Goal: Navigation & Orientation: Find specific page/section

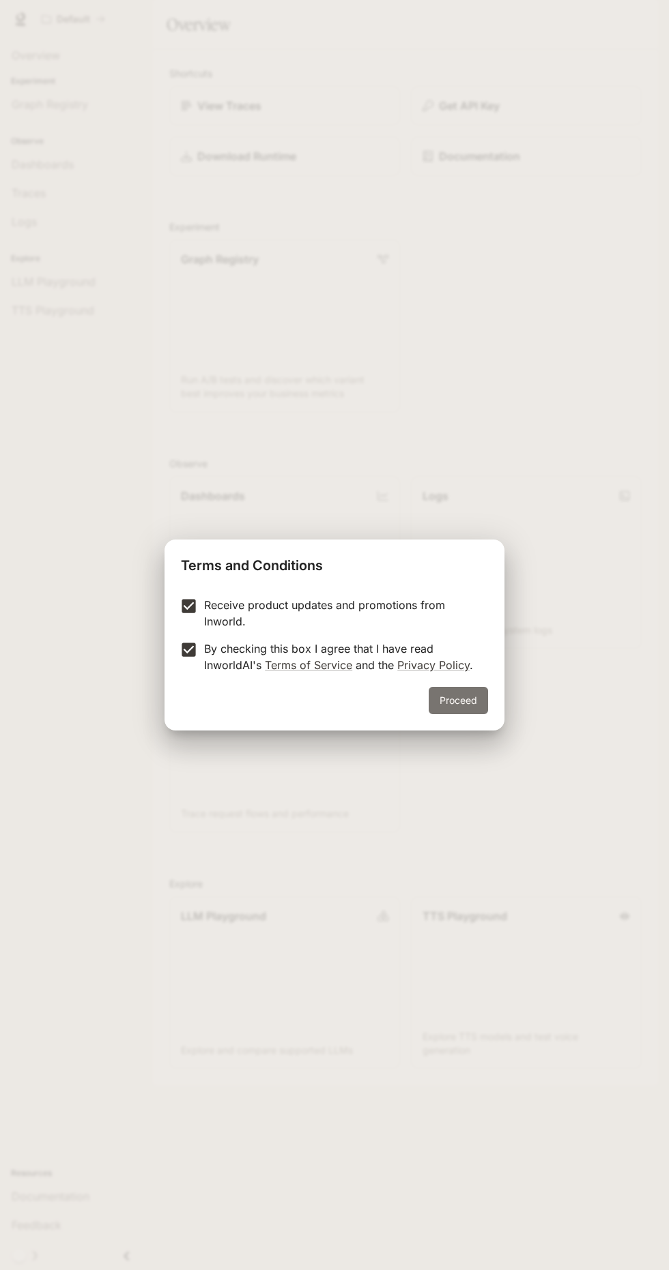
click at [463, 708] on button "Proceed" at bounding box center [458, 700] width 59 height 27
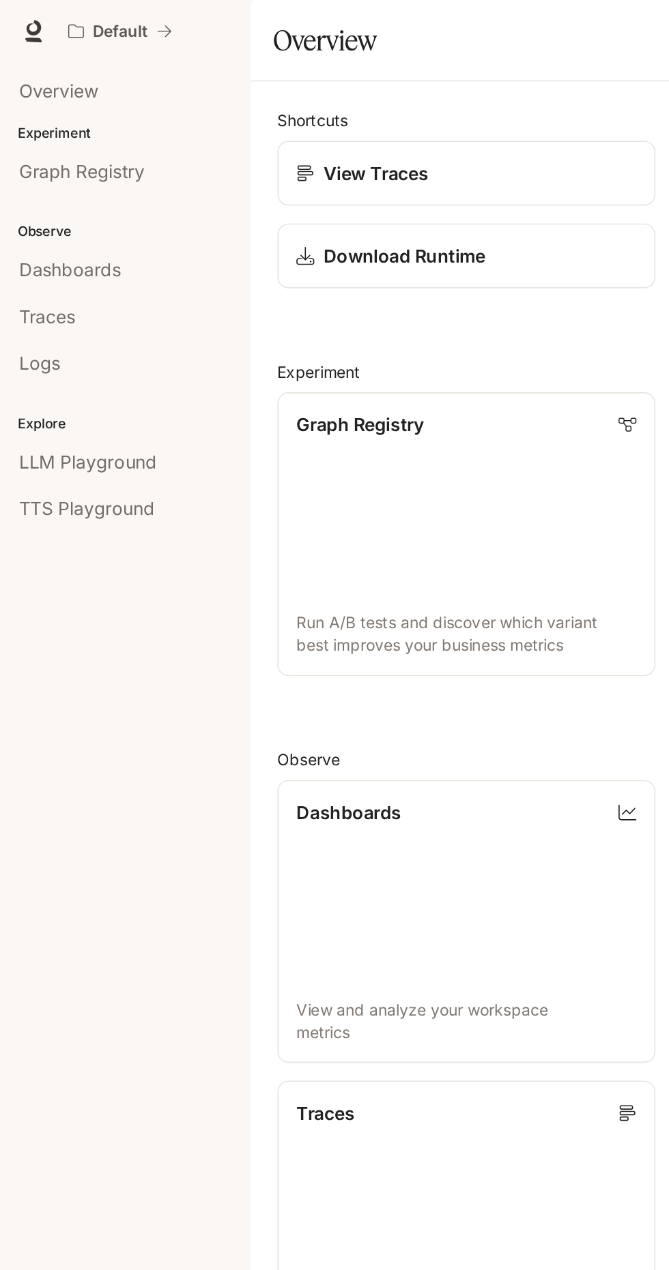
click at [106, 157] on div "Dashboards" at bounding box center [77, 164] width 130 height 16
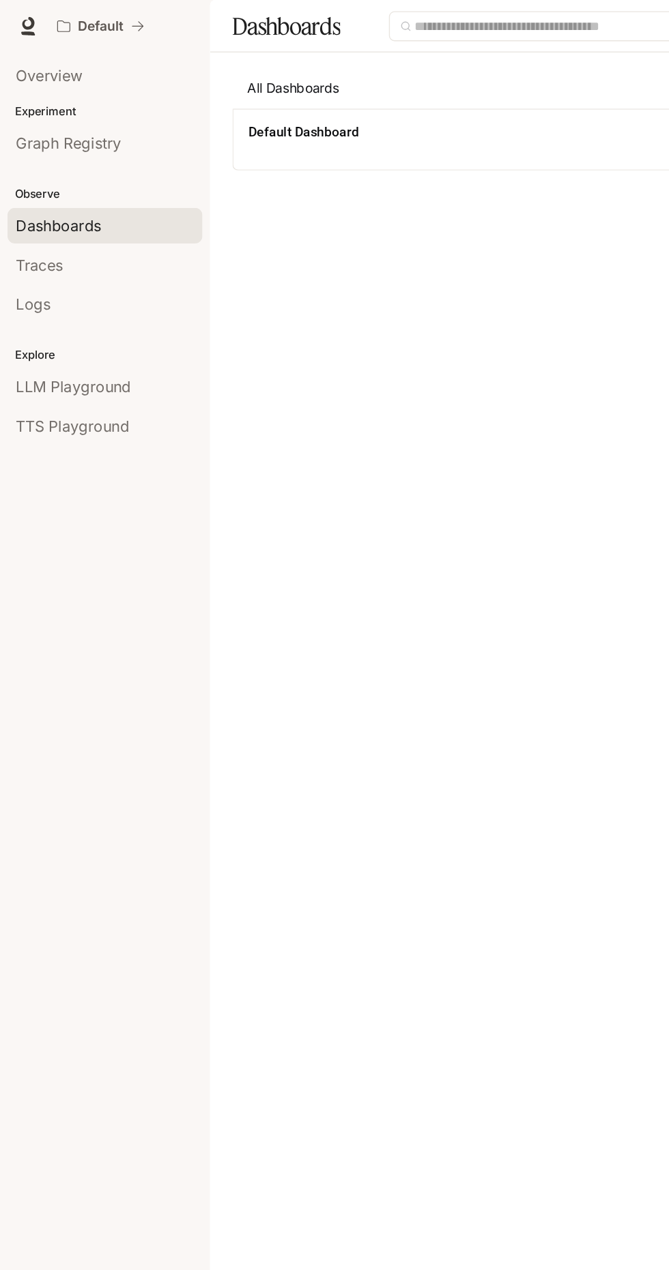
click at [355, 103] on div "Default Dashboard" at bounding box center [306, 96] width 251 height 14
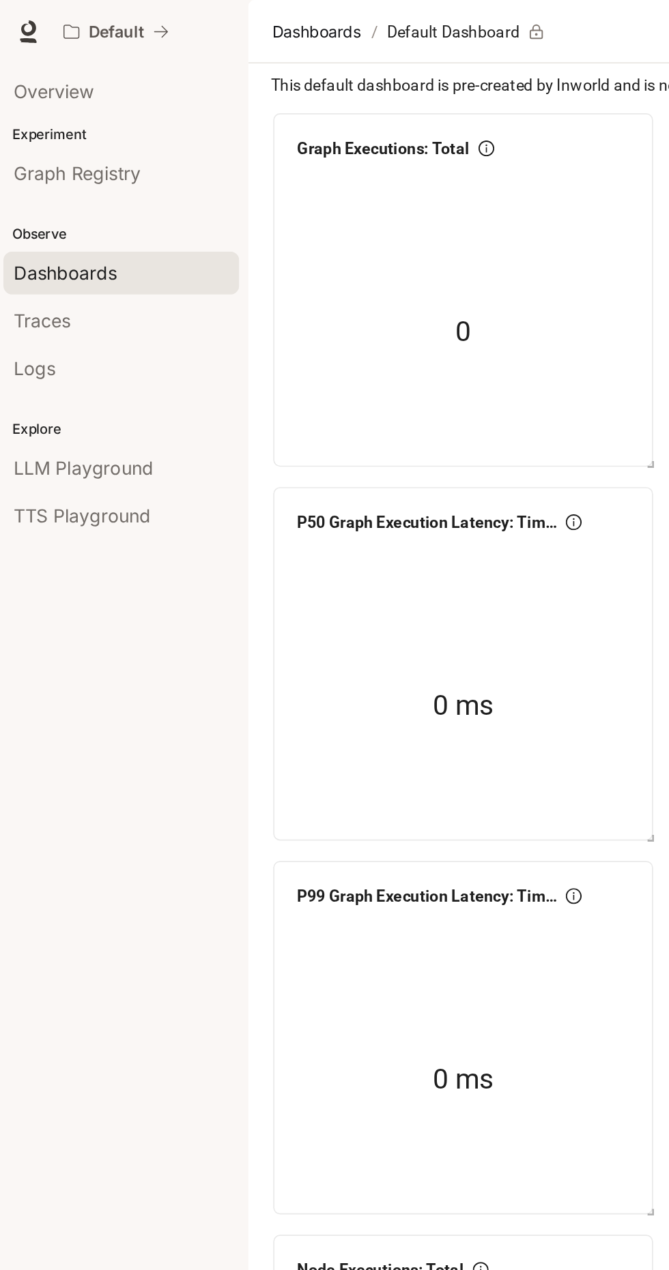
click at [66, 54] on div "Overview" at bounding box center [77, 55] width 130 height 16
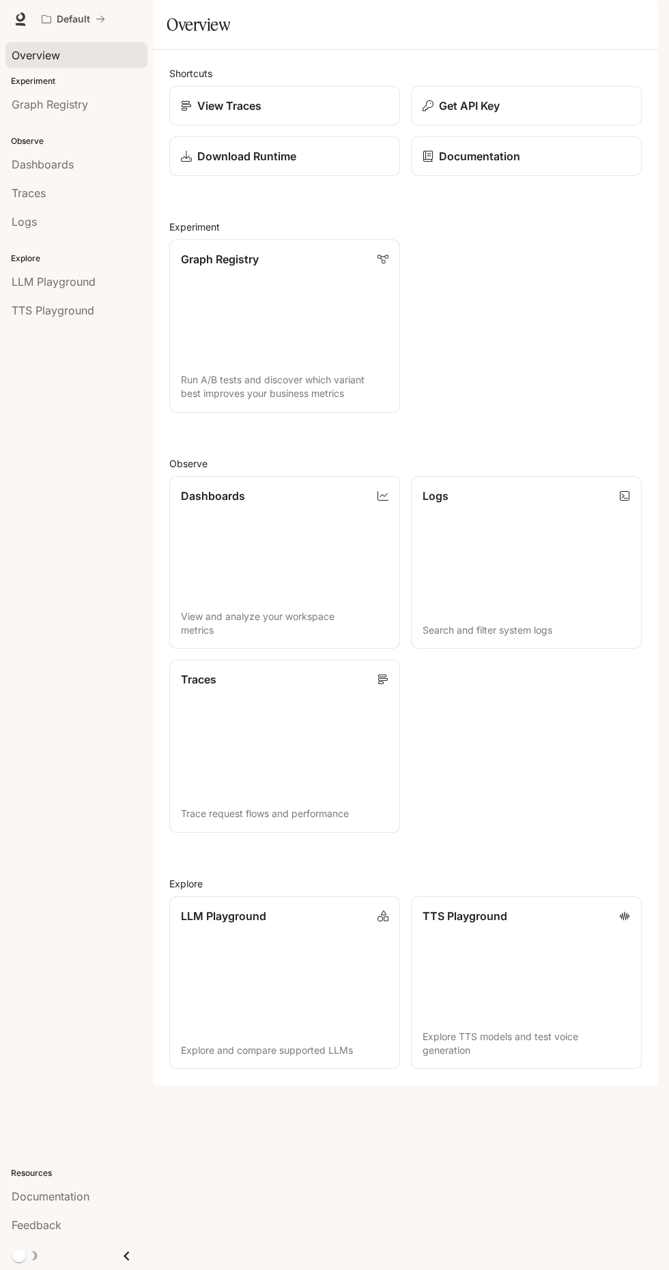
click at [581, 21] on span "Documentation" at bounding box center [576, 19] width 68 height 17
